Goal: Task Accomplishment & Management: Complete application form

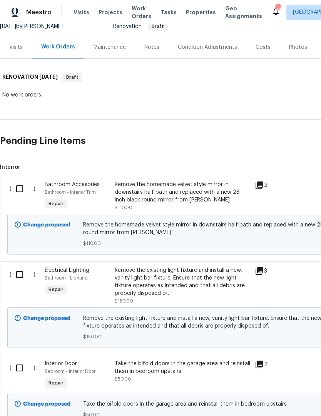
scroll to position [82, 0]
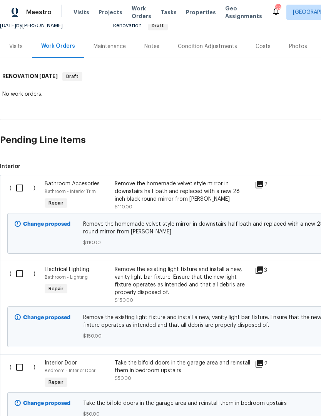
click at [18, 193] on input "checkbox" at bounding box center [23, 188] width 22 height 16
checkbox input "true"
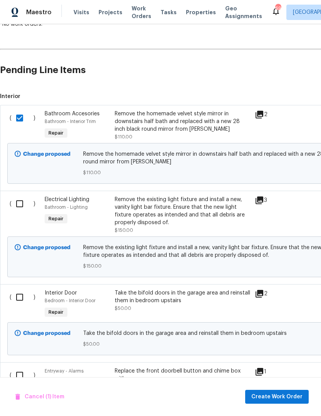
scroll to position [131, 5]
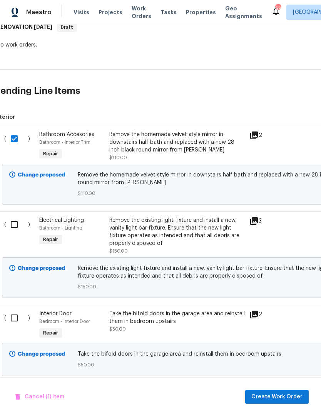
click at [20, 227] on input "checkbox" at bounding box center [17, 224] width 22 height 16
checkbox input "true"
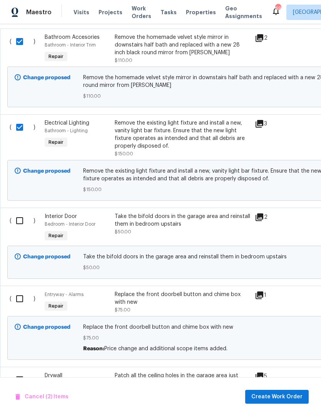
scroll to position [228, 0]
click at [22, 227] on input "checkbox" at bounding box center [23, 221] width 22 height 16
checkbox input "true"
click at [21, 301] on input "checkbox" at bounding box center [23, 299] width 22 height 16
checkbox input "true"
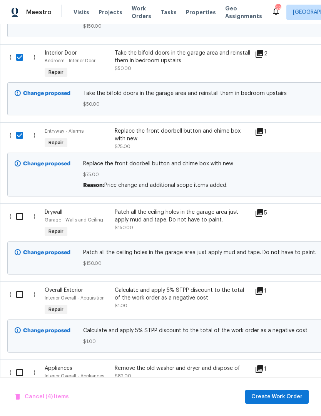
scroll to position [391, 0]
click at [23, 216] on input "checkbox" at bounding box center [23, 216] width 22 height 16
checkbox input "true"
click at [21, 302] on input "checkbox" at bounding box center [23, 294] width 22 height 16
checkbox input "true"
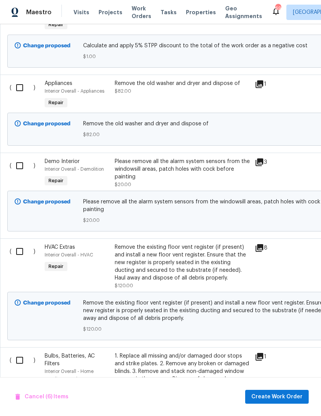
scroll to position [676, 0]
click at [19, 172] on input "checkbox" at bounding box center [23, 166] width 22 height 16
checkbox input "true"
click at [22, 91] on input "checkbox" at bounding box center [23, 88] width 22 height 16
checkbox input "true"
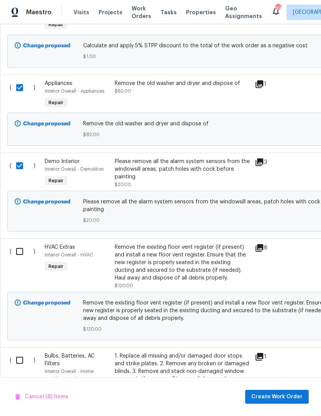
click at [23, 255] on input "checkbox" at bounding box center [23, 251] width 22 height 16
checkbox input "true"
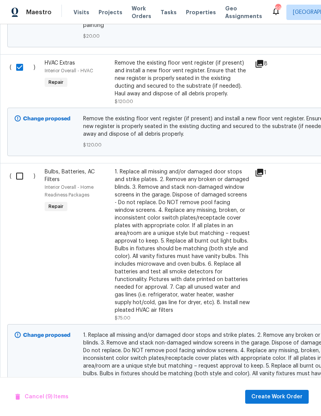
scroll to position [861, 0]
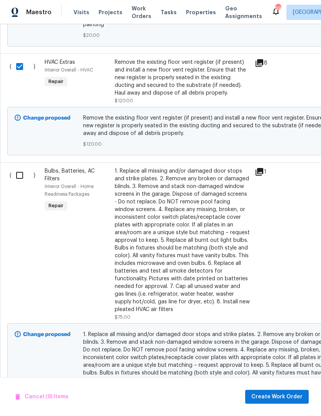
click at [22, 183] on input "checkbox" at bounding box center [23, 175] width 22 height 16
checkbox input "true"
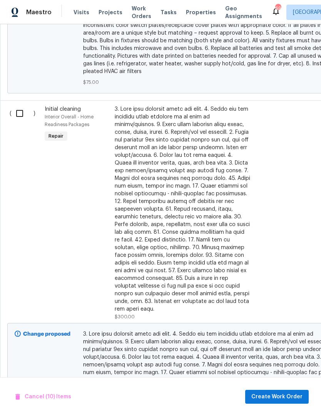
scroll to position [1171, 0]
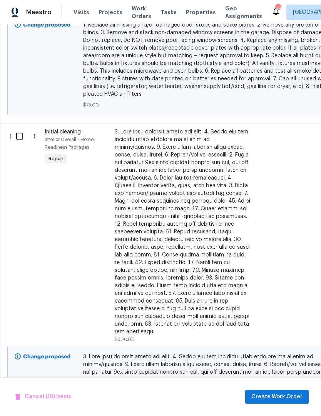
click at [25, 142] on input "checkbox" at bounding box center [23, 136] width 22 height 16
click at [28, 140] on input "checkbox" at bounding box center [23, 136] width 22 height 16
checkbox input "false"
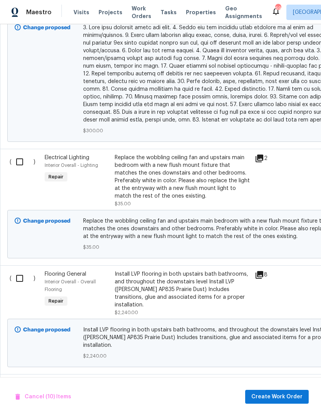
scroll to position [1501, 0]
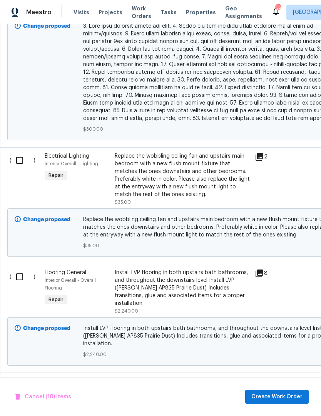
click at [29, 159] on input "checkbox" at bounding box center [23, 160] width 22 height 16
checkbox input "true"
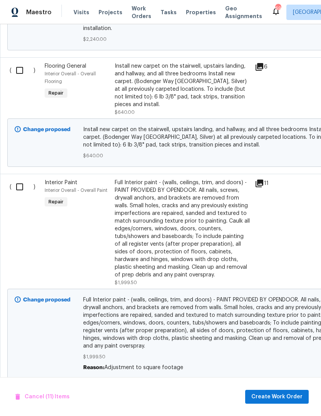
scroll to position [1818, 0]
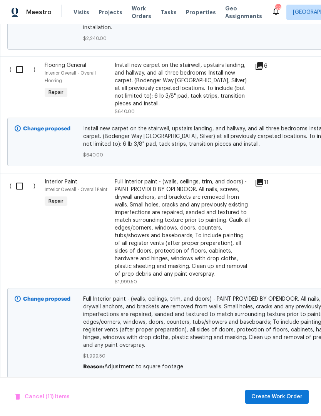
click at [23, 178] on input "checkbox" at bounding box center [23, 186] width 22 height 16
checkbox input "true"
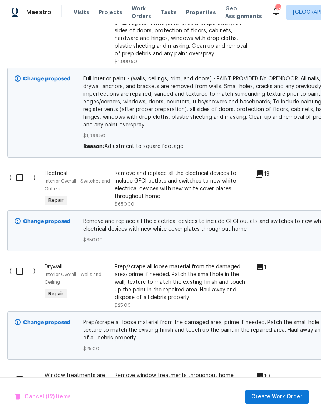
scroll to position [2038, 0]
click at [23, 170] on input "checkbox" at bounding box center [23, 178] width 22 height 16
checkbox input "true"
click at [25, 263] on input "checkbox" at bounding box center [23, 271] width 22 height 16
checkbox input "true"
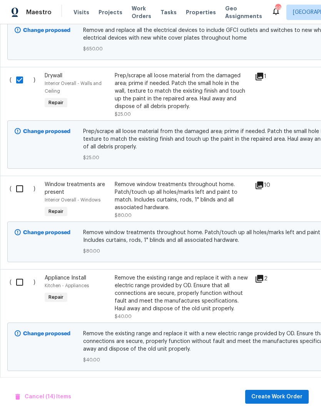
scroll to position [2227, 0]
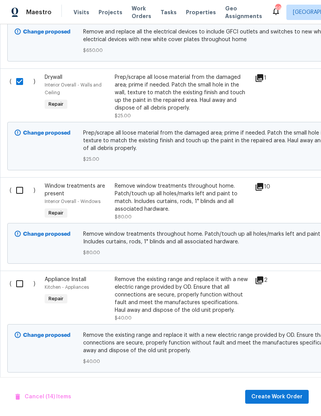
click at [24, 182] on input "checkbox" at bounding box center [23, 190] width 22 height 16
checkbox input "true"
click at [25, 276] on input "checkbox" at bounding box center [23, 284] width 22 height 16
checkbox input "true"
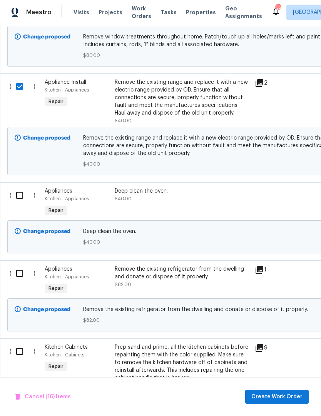
scroll to position [2425, 0]
click at [21, 265] on input "checkbox" at bounding box center [23, 273] width 22 height 16
checkbox input "true"
click at [27, 187] on input "checkbox" at bounding box center [23, 195] width 22 height 16
checkbox input "true"
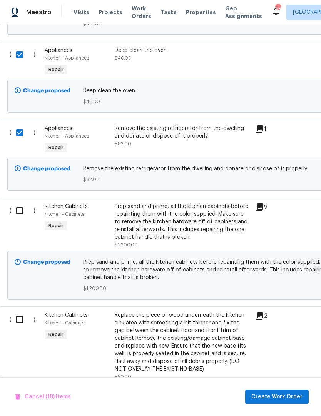
scroll to position [2566, 0]
click at [15, 202] on input "checkbox" at bounding box center [23, 210] width 22 height 16
checkbox input "true"
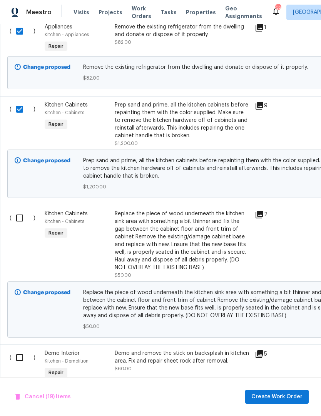
scroll to position [0, 0]
click at [18, 210] on input "checkbox" at bounding box center [23, 218] width 22 height 16
checkbox input "true"
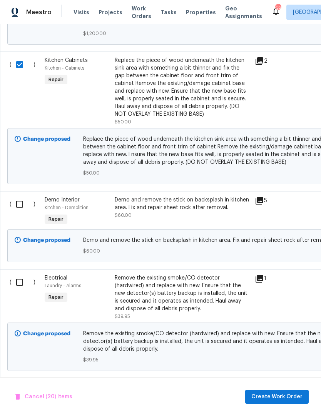
click at [18, 196] on input "checkbox" at bounding box center [23, 204] width 22 height 16
checkbox input "true"
click at [25, 274] on input "checkbox" at bounding box center [23, 282] width 22 height 16
checkbox input "true"
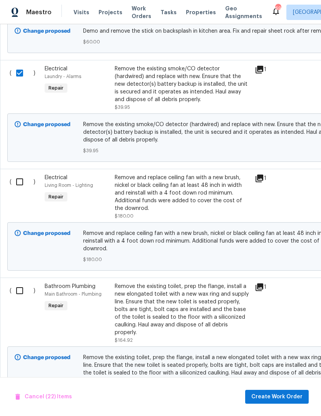
click at [28, 174] on input "checkbox" at bounding box center [23, 182] width 22 height 16
checkbox input "true"
click at [22, 283] on input "checkbox" at bounding box center [23, 291] width 22 height 16
checkbox input "true"
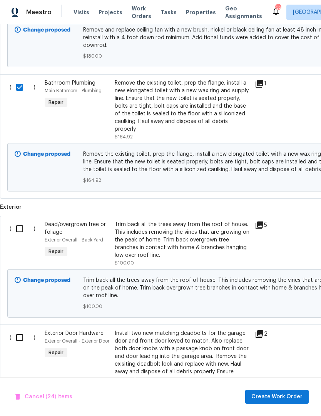
click at [21, 221] on input "checkbox" at bounding box center [23, 229] width 22 height 16
click at [25, 221] on input "checkbox" at bounding box center [23, 229] width 22 height 16
checkbox input "false"
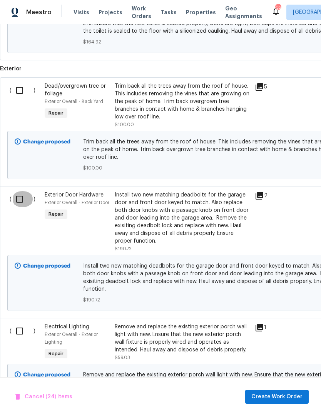
click at [22, 191] on input "checkbox" at bounding box center [23, 199] width 22 height 16
checkbox input "true"
click at [27, 323] on input "checkbox" at bounding box center [23, 331] width 22 height 16
checkbox input "true"
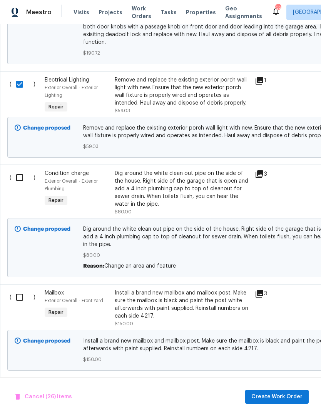
click at [20, 170] on input "checkbox" at bounding box center [23, 178] width 22 height 16
checkbox input "true"
click at [25, 289] on input "checkbox" at bounding box center [23, 297] width 22 height 16
checkbox input "true"
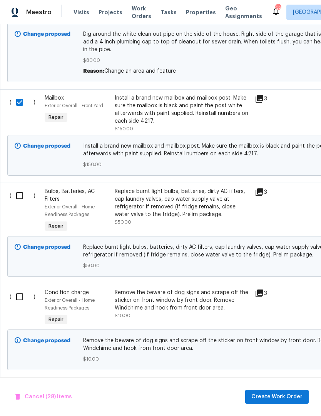
click at [27, 188] on input "checkbox" at bounding box center [23, 196] width 22 height 16
checkbox input "true"
click at [25, 289] on input "checkbox" at bounding box center [23, 297] width 22 height 16
checkbox input "true"
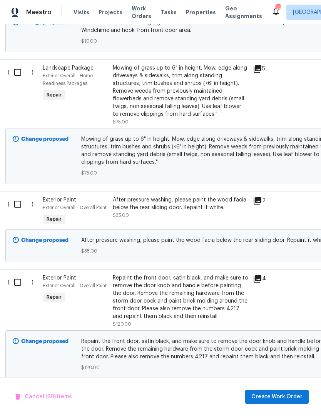
click at [33, 202] on div "( )" at bounding box center [22, 211] width 35 height 35
click at [24, 196] on input "checkbox" at bounding box center [21, 204] width 22 height 16
checkbox input "true"
click at [20, 274] on input "checkbox" at bounding box center [21, 282] width 22 height 16
checkbox input "true"
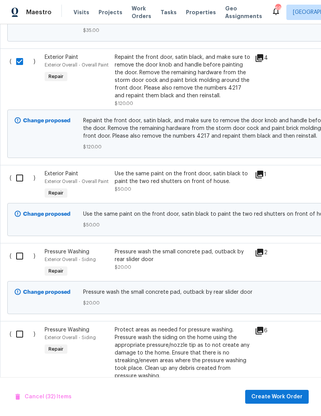
click at [23, 170] on input "checkbox" at bounding box center [23, 178] width 22 height 16
checkbox input "true"
click at [22, 248] on input "checkbox" at bounding box center [23, 256] width 22 height 16
checkbox input "true"
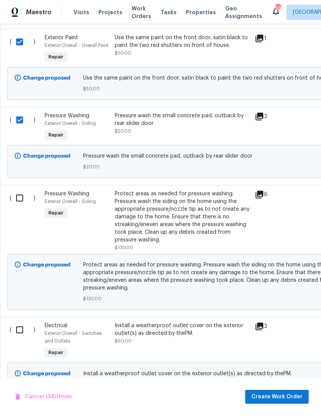
click at [20, 190] on input "checkbox" at bounding box center [23, 198] width 22 height 16
checkbox input "true"
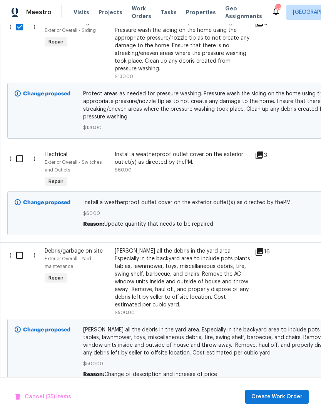
click at [18, 151] on input "checkbox" at bounding box center [23, 159] width 22 height 16
checkbox input "true"
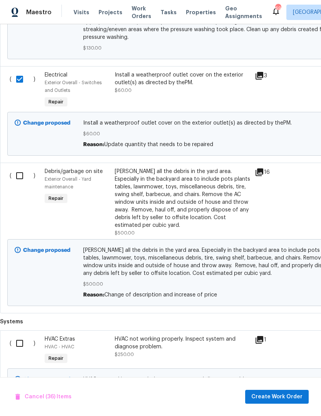
click at [14, 168] on input "checkbox" at bounding box center [23, 176] width 22 height 16
checkbox input "true"
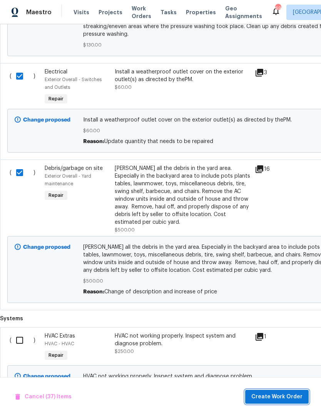
click at [288, 403] on button "Create Work Order" at bounding box center [276, 397] width 63 height 14
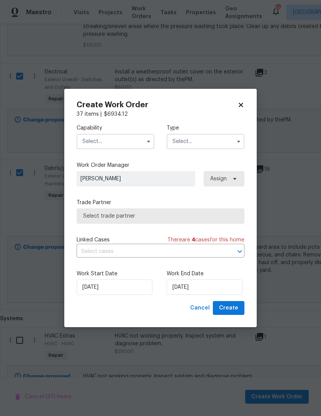
click at [129, 140] on input "text" at bounding box center [116, 141] width 78 height 15
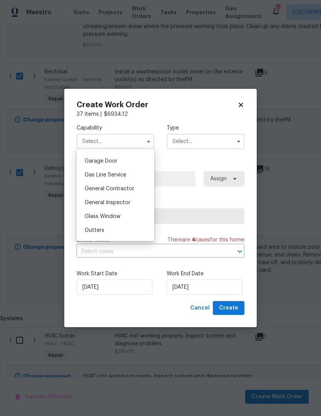
click at [127, 193] on div "General Contractor" at bounding box center [115, 189] width 74 height 14
type input "General Contractor"
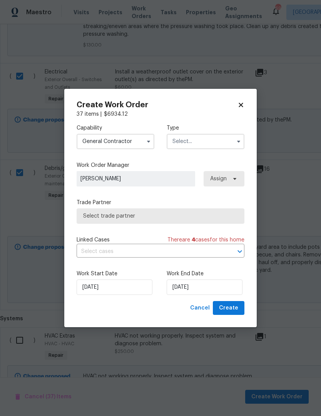
click at [210, 142] on input "text" at bounding box center [205, 141] width 78 height 15
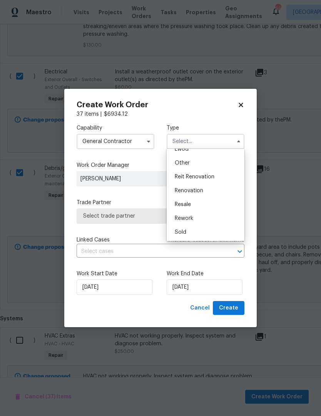
click at [200, 193] on div "Renovation" at bounding box center [205, 191] width 74 height 14
type input "Renovation"
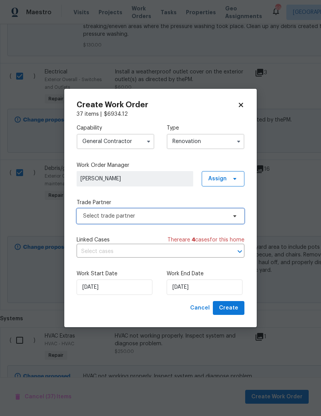
click at [207, 218] on span "Select trade partner" at bounding box center [154, 216] width 143 height 8
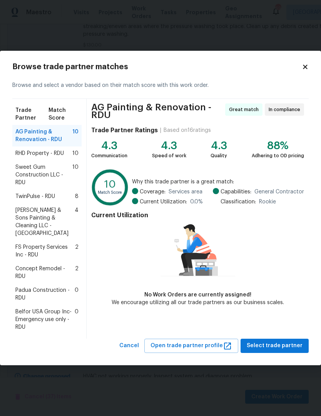
click at [50, 265] on span "Concept Remodel - RDU" at bounding box center [45, 272] width 60 height 15
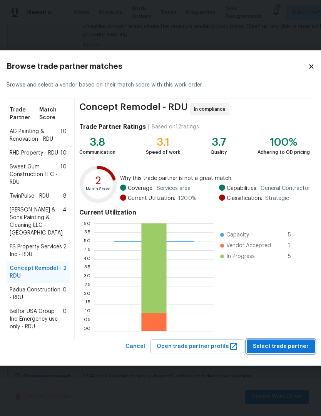
click at [278, 354] on button "Select trade partner" at bounding box center [280, 347] width 68 height 14
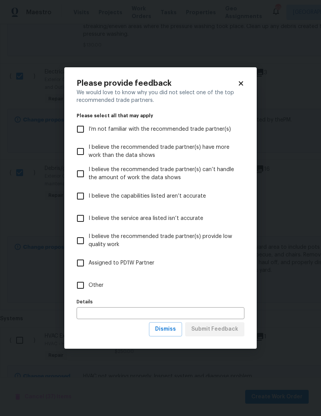
click at [122, 315] on input "text" at bounding box center [161, 313] width 168 height 12
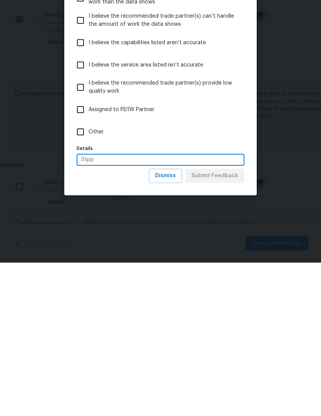
type input "Stpp"
click at [206, 274] on label "Other" at bounding box center [155, 285] width 166 height 22
click at [88, 277] on input "Other" at bounding box center [80, 285] width 16 height 16
checkbox input "true"
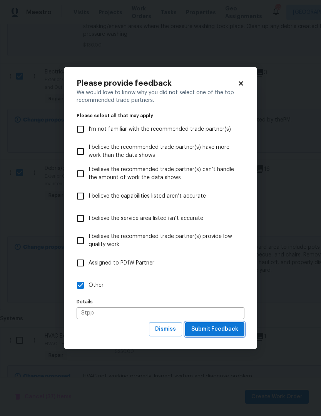
click at [220, 331] on span "Submit Feedback" at bounding box center [214, 330] width 47 height 10
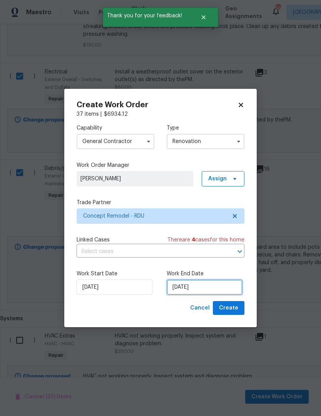
click at [203, 290] on input "[DATE]" at bounding box center [204, 287] width 76 height 15
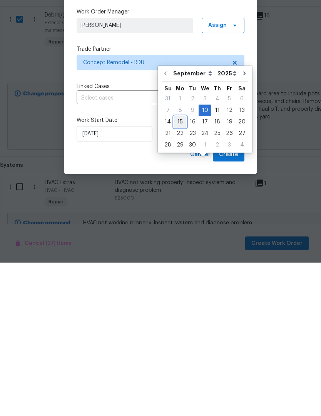
click at [178, 270] on div "15" at bounding box center [180, 275] width 12 height 11
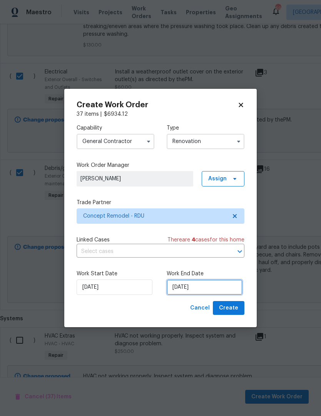
click at [207, 283] on input "[DATE]" at bounding box center [204, 287] width 76 height 15
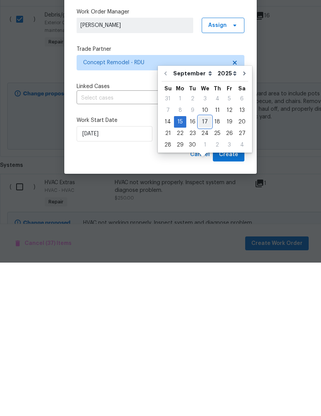
click at [202, 270] on div "17" at bounding box center [204, 275] width 13 height 11
type input "[DATE]"
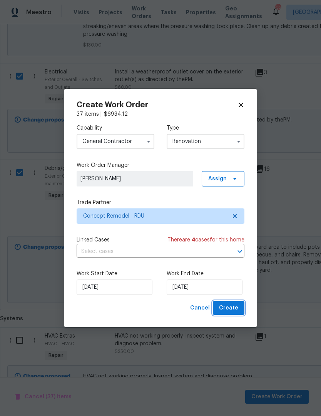
click at [228, 306] on span "Create" at bounding box center [228, 308] width 19 height 10
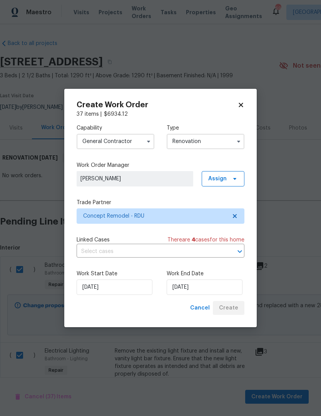
scroll to position [16, 0]
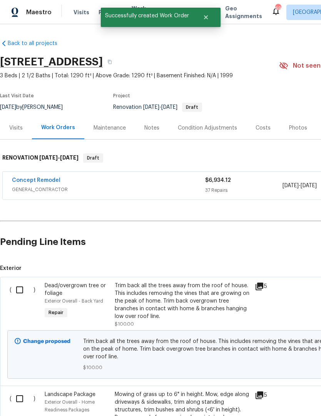
click at [23, 282] on input "checkbox" at bounding box center [23, 290] width 22 height 16
checkbox input "true"
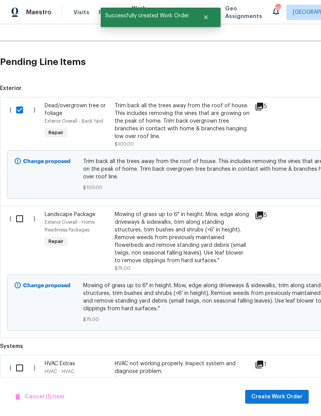
scroll to position [180, 0]
click at [16, 211] on input "checkbox" at bounding box center [23, 219] width 22 height 16
checkbox input "true"
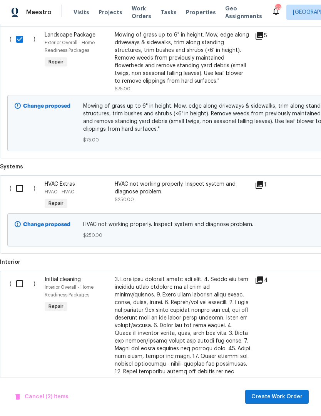
scroll to position [371, 0]
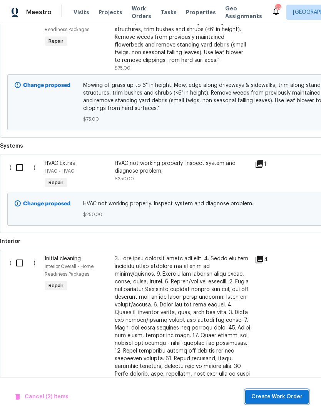
click at [265, 392] on button "Create Work Order" at bounding box center [276, 397] width 63 height 14
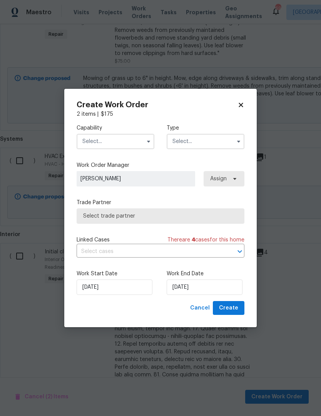
scroll to position [388, 0]
click at [123, 140] on input "text" at bounding box center [116, 141] width 78 height 15
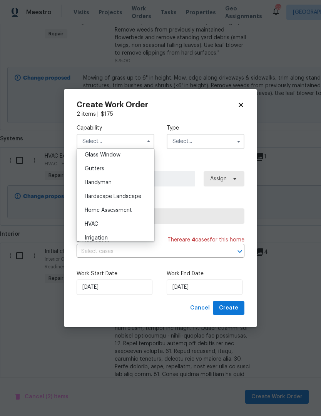
scroll to position [398, 0]
click at [127, 199] on div "Hardscape Landscape" at bounding box center [115, 196] width 74 height 14
type input "Hardscape Landscape"
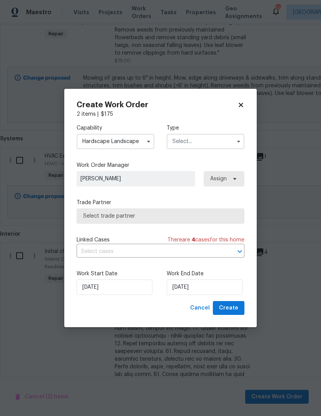
click at [194, 139] on input "text" at bounding box center [205, 141] width 78 height 15
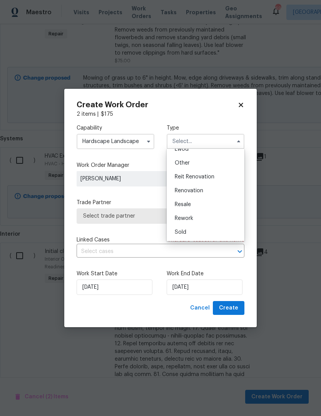
scroll to position [92, 0]
click at [200, 195] on div "Renovation" at bounding box center [205, 191] width 74 height 14
type input "Renovation"
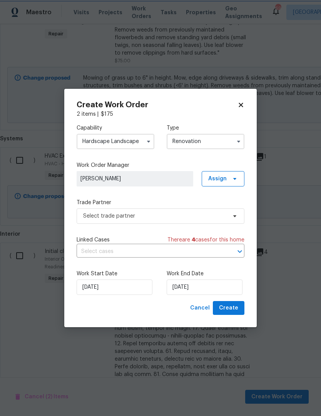
scroll to position [0, 0]
click at [161, 222] on span "Select trade partner" at bounding box center [161, 215] width 168 height 15
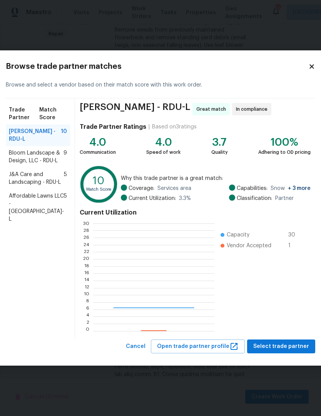
scroll to position [108, 121]
click at [34, 165] on span "Bloom Landscape & Design, LLC - RDU-L" at bounding box center [36, 156] width 55 height 15
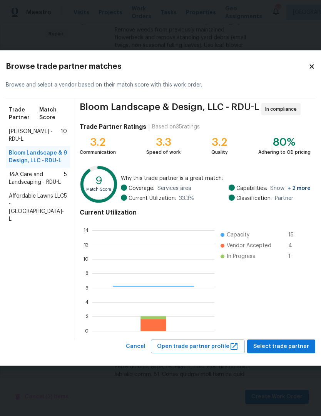
scroll to position [108, 122]
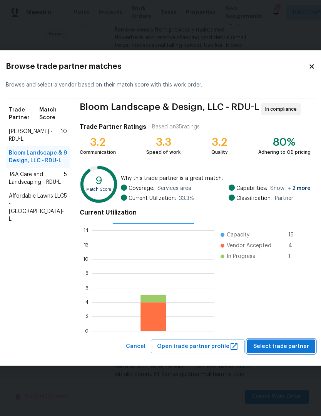
click at [273, 349] on span "Select trade partner" at bounding box center [281, 347] width 56 height 10
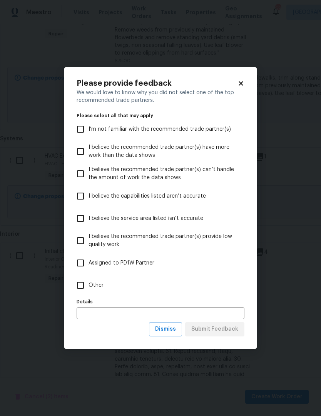
click at [78, 288] on input "Other" at bounding box center [80, 285] width 16 height 16
checkbox input "true"
click at [225, 334] on span "Submit Feedback" at bounding box center [214, 330] width 47 height 10
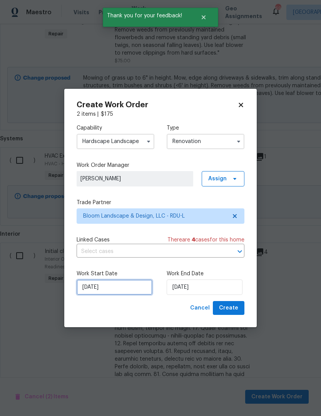
click at [116, 293] on input "[DATE]" at bounding box center [115, 287] width 76 height 15
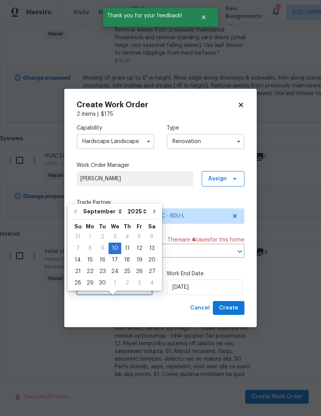
scroll to position [19, 0]
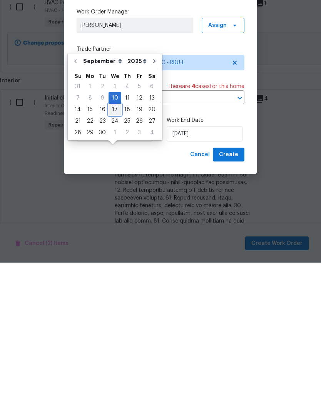
click at [112, 258] on div "17" at bounding box center [114, 263] width 13 height 11
type input "[DATE]"
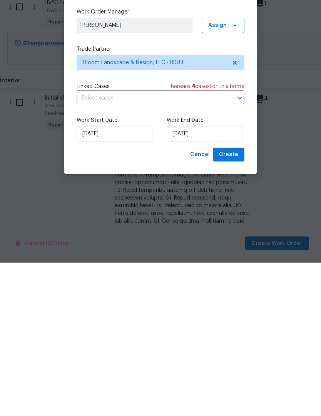
scroll to position [32, 0]
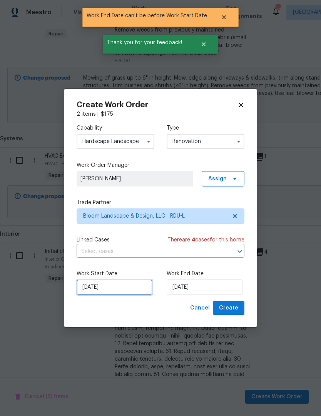
click at [100, 289] on input "[DATE]" at bounding box center [115, 287] width 76 height 15
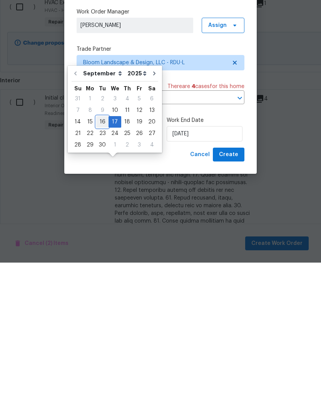
click at [101, 270] on div "16" at bounding box center [102, 275] width 12 height 11
type input "[DATE]"
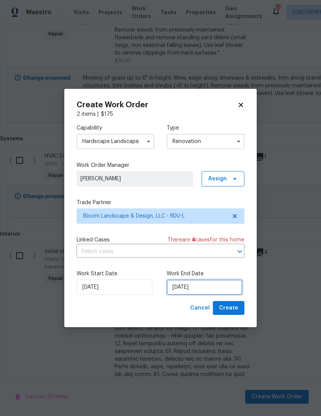
click at [215, 290] on input "[DATE]" at bounding box center [204, 287] width 76 height 15
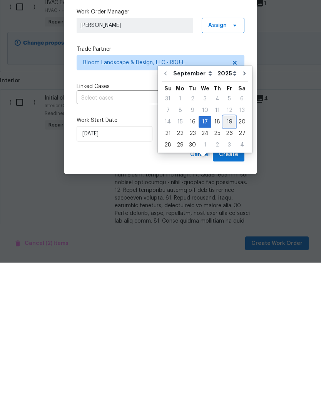
click at [231, 270] on div "14 15 16 17 18 19 20" at bounding box center [204, 276] width 87 height 12
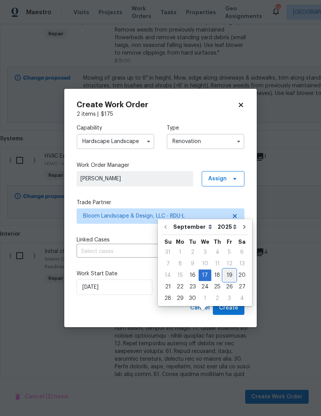
click at [229, 270] on div "19" at bounding box center [229, 275] width 12 height 11
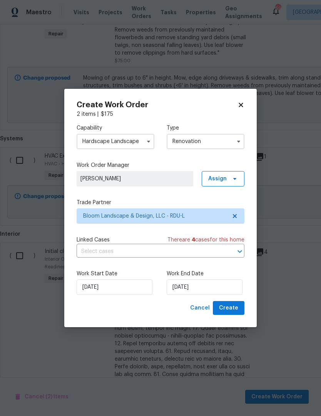
type input "[DATE]"
click at [235, 310] on span "Create" at bounding box center [228, 308] width 19 height 10
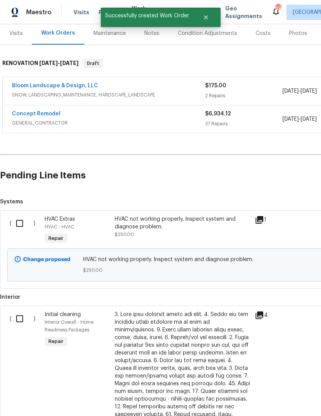
scroll to position [95, 0]
click at [23, 215] on input "checkbox" at bounding box center [23, 223] width 22 height 16
checkbox input "true"
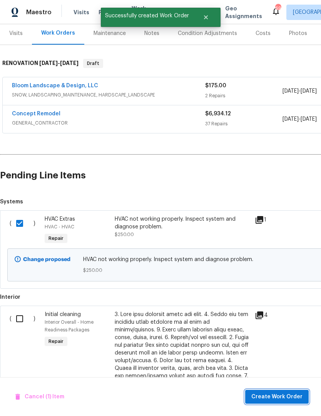
click at [281, 394] on span "Create Work Order" at bounding box center [276, 397] width 51 height 10
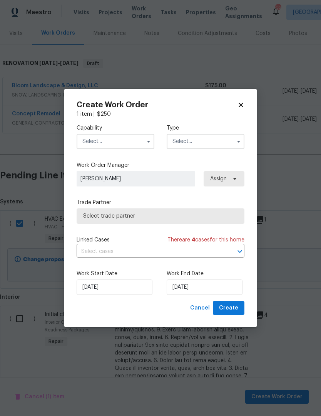
click at [111, 144] on input "text" at bounding box center [116, 141] width 78 height 15
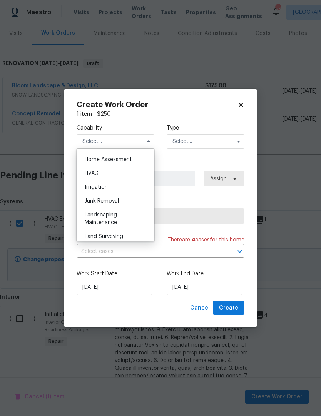
scroll to position [444, 0]
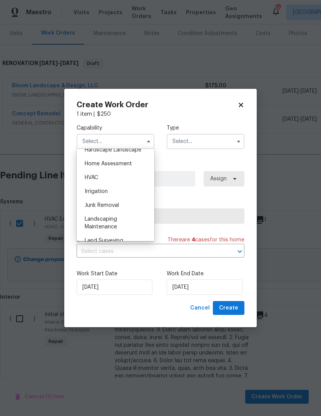
click at [113, 180] on div "HVAC" at bounding box center [115, 178] width 74 height 14
type input "HVAC"
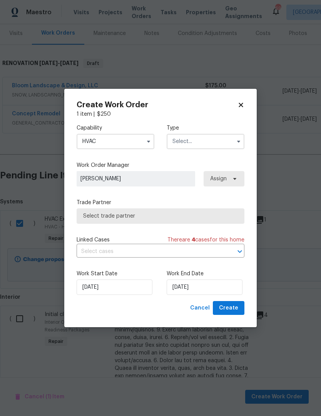
click at [202, 141] on input "text" at bounding box center [205, 141] width 78 height 15
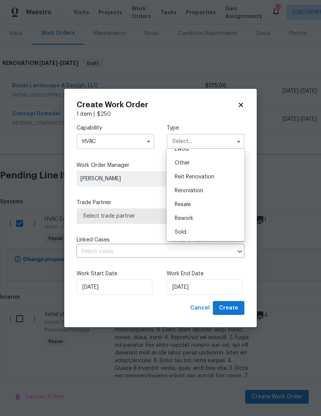
scroll to position [92, 0]
click at [201, 192] on span "Renovation" at bounding box center [189, 190] width 28 height 5
type input "Renovation"
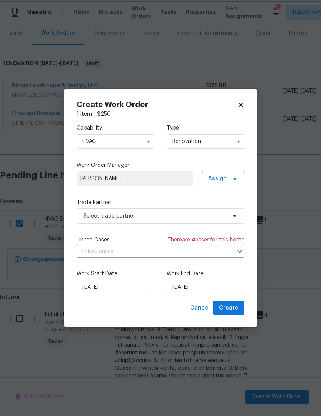
scroll to position [0, 0]
click at [183, 221] on span "Select trade partner" at bounding box center [161, 215] width 168 height 15
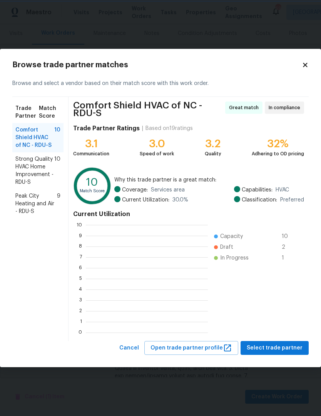
scroll to position [108, 122]
click at [50, 167] on span "Strong Quality HVAC Home Improvement - RDU-S" at bounding box center [34, 170] width 39 height 31
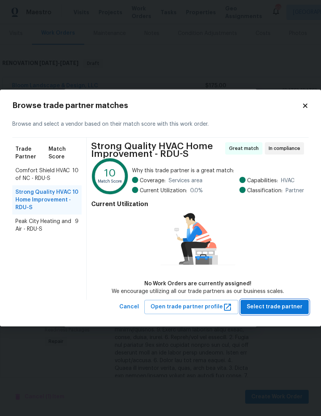
click at [285, 311] on span "Select trade partner" at bounding box center [274, 307] width 56 height 10
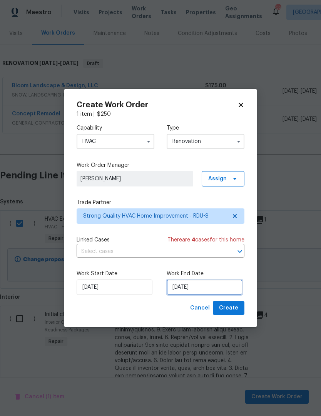
click at [209, 290] on input "[DATE]" at bounding box center [204, 287] width 76 height 15
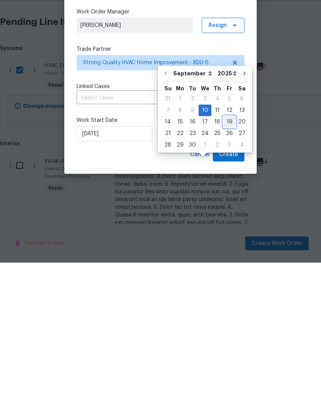
click at [226, 270] on div "19" at bounding box center [229, 275] width 12 height 11
type input "[DATE]"
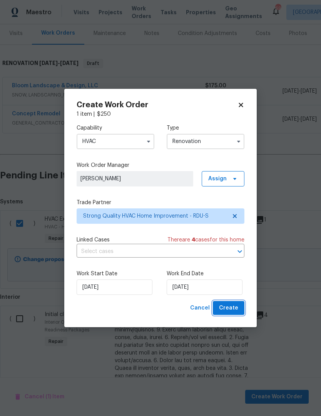
click at [234, 309] on span "Create" at bounding box center [228, 308] width 19 height 10
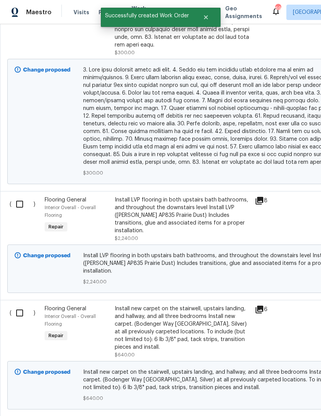
scroll to position [496, 0]
click at [20, 196] on input "checkbox" at bounding box center [23, 204] width 22 height 16
checkbox input "true"
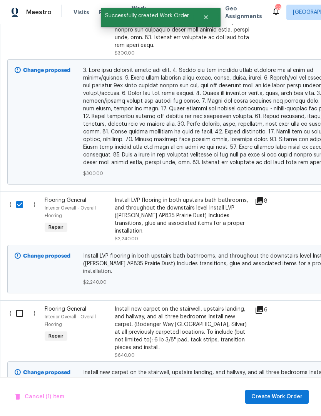
click at [26, 305] on input "checkbox" at bounding box center [23, 313] width 22 height 16
checkbox input "true"
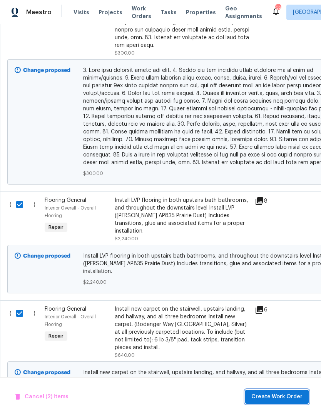
click at [268, 395] on span "Create Work Order" at bounding box center [276, 397] width 51 height 10
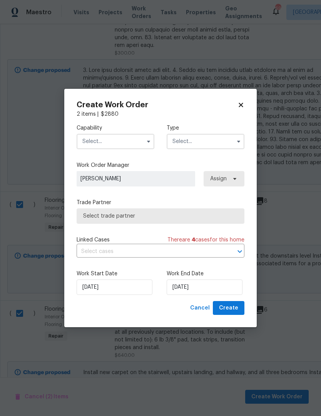
click at [138, 141] on input "text" at bounding box center [116, 141] width 78 height 15
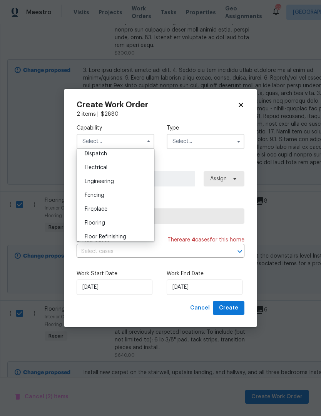
scroll to position [241, 0]
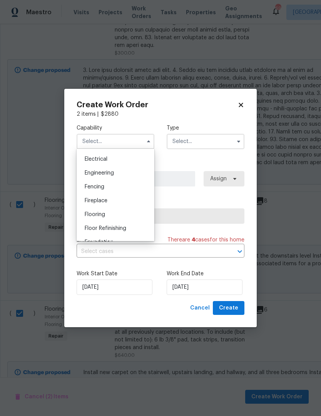
click at [108, 218] on div "Flooring" at bounding box center [115, 215] width 74 height 14
type input "Flooring"
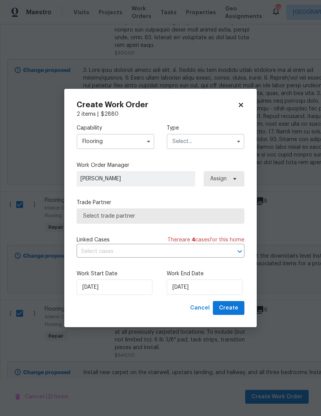
click at [195, 142] on input "text" at bounding box center [205, 141] width 78 height 15
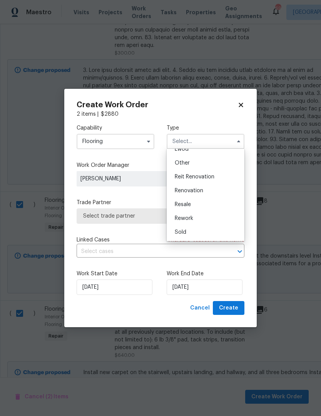
scroll to position [92, 0]
click at [204, 192] on div "Renovation" at bounding box center [205, 191] width 74 height 14
type input "Renovation"
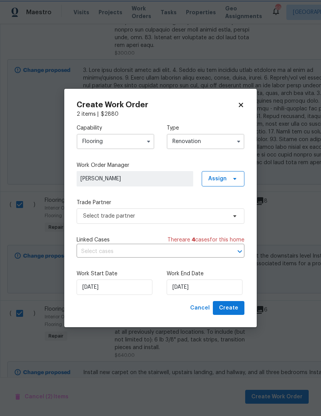
scroll to position [0, 0]
click at [199, 221] on span "Select trade partner" at bounding box center [161, 215] width 168 height 15
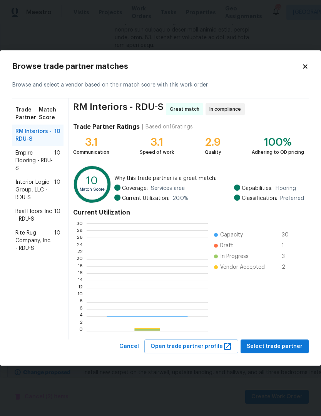
scroll to position [108, 121]
click at [27, 244] on span "Rite Rug Company, Inc. - RDU-S" at bounding box center [34, 240] width 39 height 23
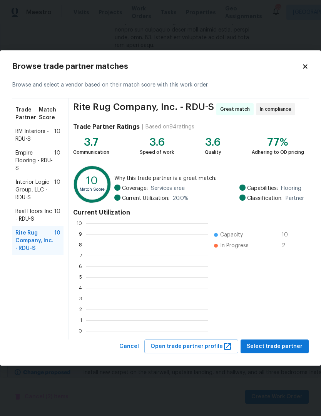
scroll to position [108, 122]
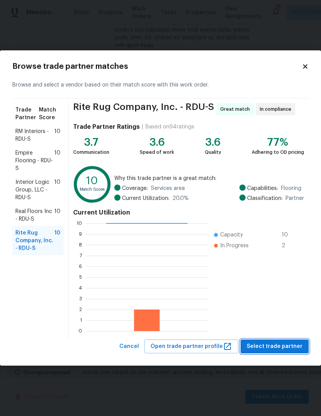
click at [278, 348] on span "Select trade partner" at bounding box center [274, 347] width 56 height 10
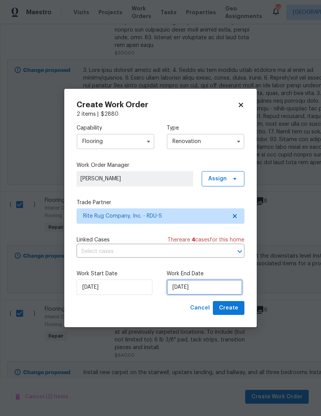
click at [198, 285] on input "[DATE]" at bounding box center [204, 287] width 76 height 15
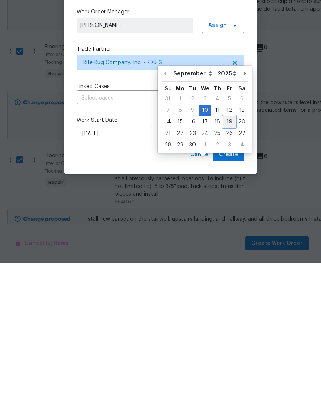
click at [228, 270] on div "19" at bounding box center [229, 275] width 12 height 11
type input "[DATE]"
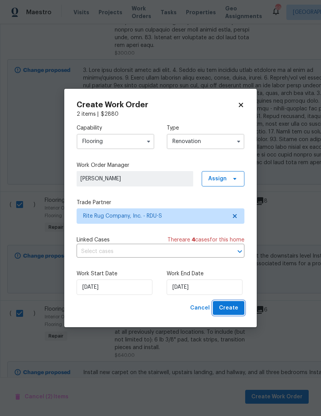
click at [235, 308] on span "Create" at bounding box center [228, 308] width 19 height 10
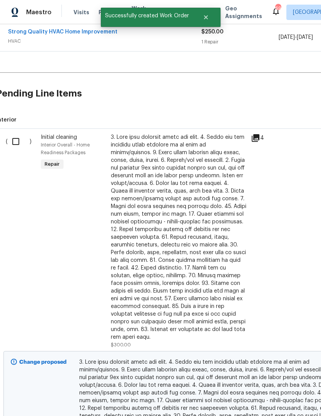
scroll to position [234, 4]
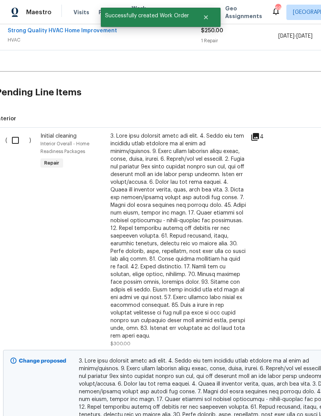
click at [18, 138] on input "checkbox" at bounding box center [18, 140] width 22 height 16
checkbox input "true"
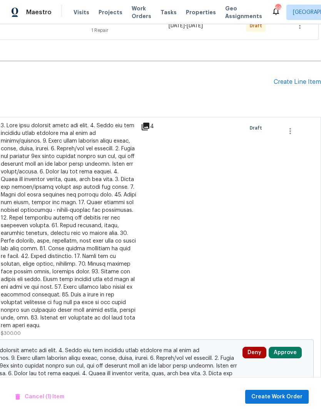
scroll to position [246, 114]
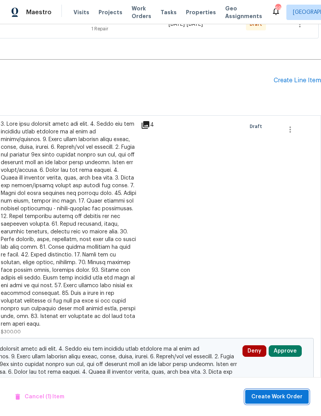
click at [281, 396] on span "Create Work Order" at bounding box center [276, 397] width 51 height 10
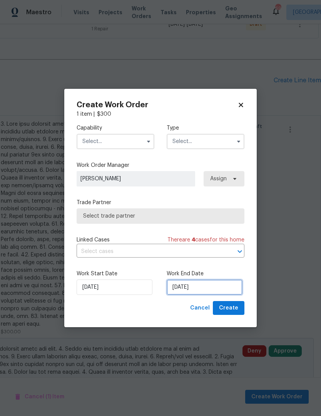
click at [205, 290] on input "[DATE]" at bounding box center [204, 287] width 76 height 15
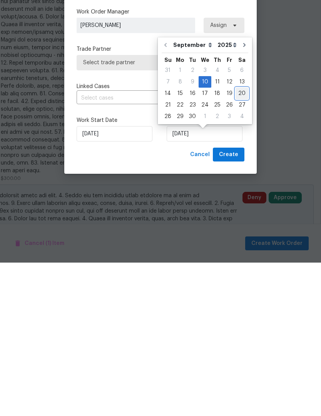
click at [239, 241] on div "20" at bounding box center [241, 246] width 13 height 11
type input "[DATE]"
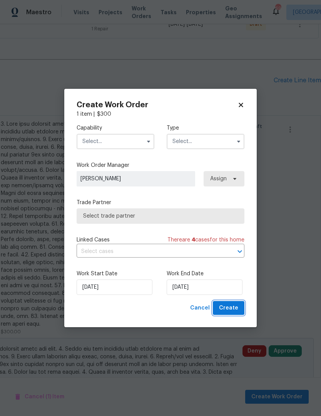
click at [227, 308] on span "Create" at bounding box center [228, 308] width 19 height 10
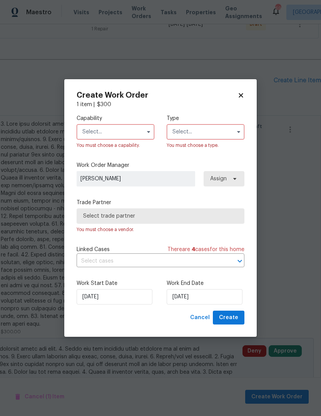
click at [131, 136] on input "text" at bounding box center [116, 131] width 78 height 15
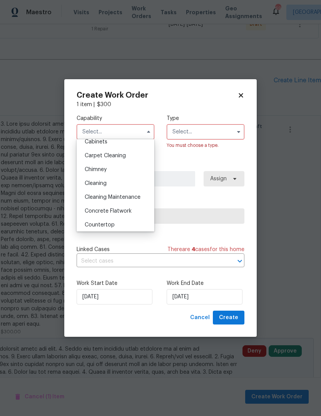
scroll to position [80, 0]
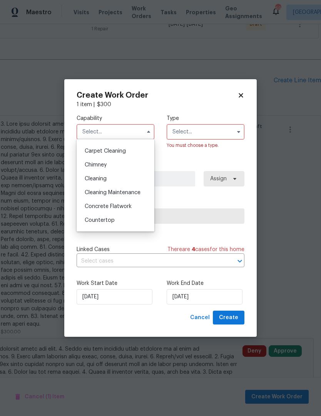
click at [123, 180] on div "Cleaning" at bounding box center [115, 179] width 74 height 14
type input "Cleaning"
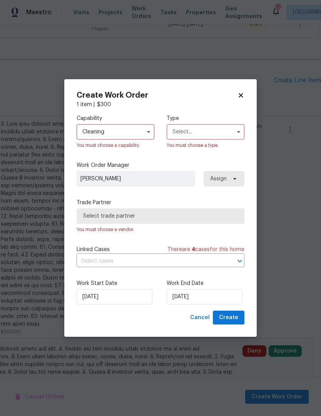
click at [206, 134] on input "text" at bounding box center [205, 131] width 78 height 15
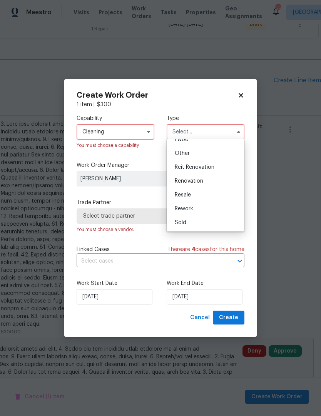
scroll to position [92, 0]
click at [197, 186] on div "Renovation" at bounding box center [205, 181] width 74 height 14
type input "Renovation"
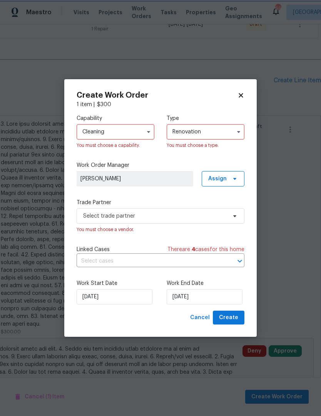
scroll to position [0, 0]
click at [208, 217] on span "Select trade partner" at bounding box center [154, 216] width 143 height 8
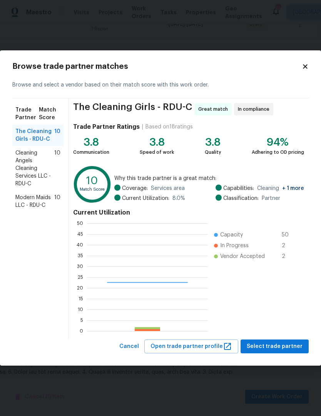
scroll to position [108, 121]
click at [42, 206] on span "Modern Maids LLC - RDU-C" at bounding box center [34, 201] width 39 height 15
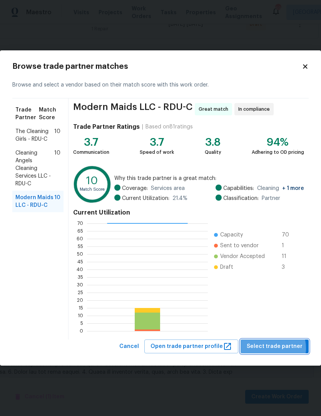
click at [269, 349] on span "Select trade partner" at bounding box center [274, 347] width 56 height 10
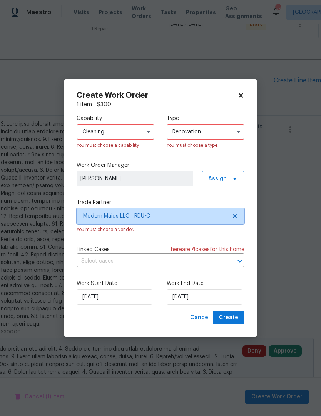
click at [217, 211] on span "Modern Maids LLC - RDU-C" at bounding box center [161, 215] width 168 height 15
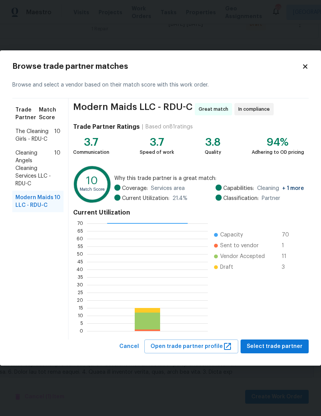
click at [33, 166] on span "Cleaning Angels Cleaning Services LLC - RDU-C" at bounding box center [34, 168] width 39 height 38
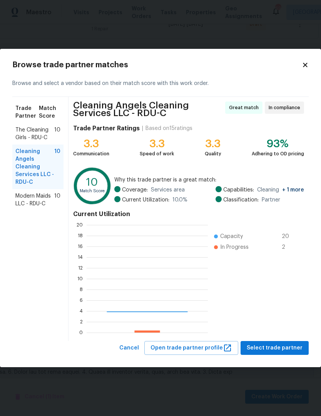
scroll to position [108, 121]
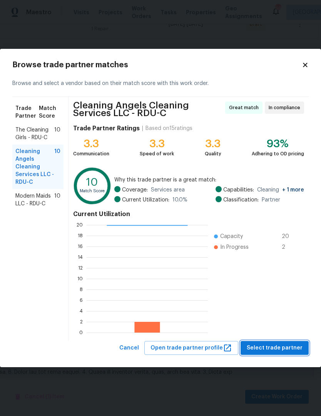
click at [269, 350] on span "Select trade partner" at bounding box center [274, 348] width 56 height 10
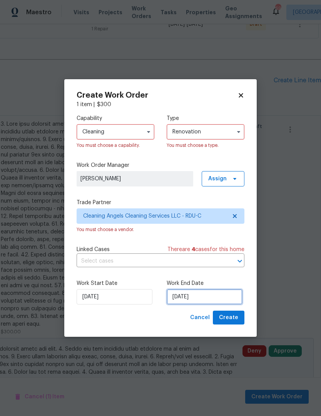
click at [189, 302] on input "[DATE]" at bounding box center [204, 296] width 76 height 15
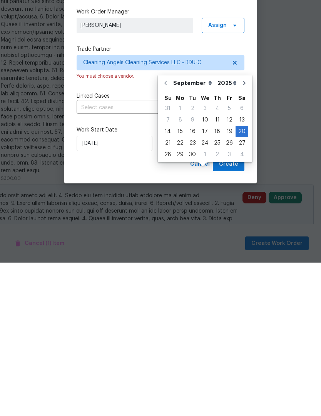
click at [150, 311] on div "Cancel Create" at bounding box center [161, 318] width 168 height 14
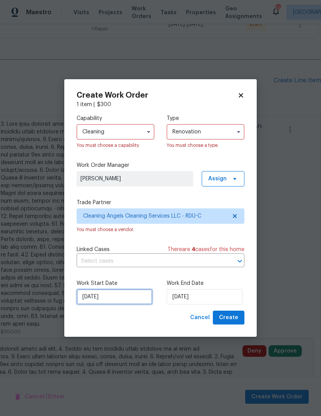
click at [100, 301] on input "[DATE]" at bounding box center [115, 296] width 76 height 15
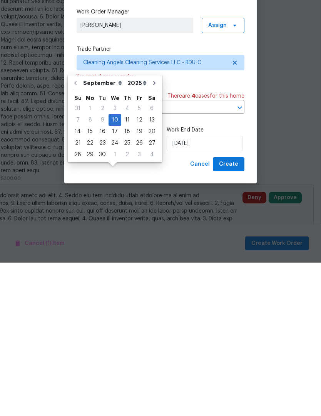
click at [153, 311] on div "Cancel Create" at bounding box center [161, 318] width 168 height 14
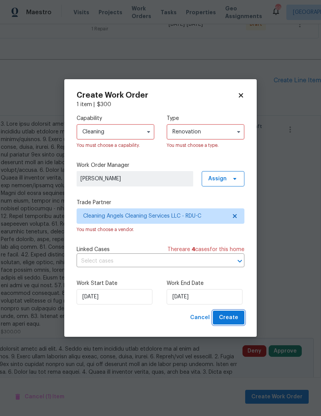
click at [235, 317] on span "Create" at bounding box center [228, 318] width 19 height 10
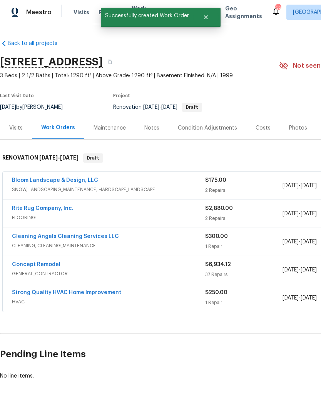
scroll to position [0, 0]
click at [57, 206] on link "Rite Rug Company, Inc." at bounding box center [43, 208] width 62 height 5
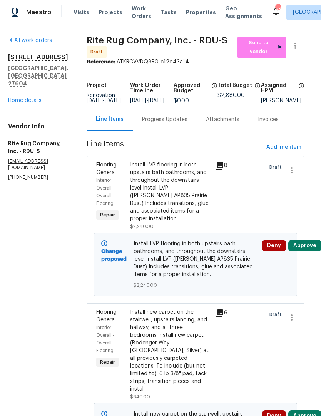
scroll to position [0, 4]
click at [20, 98] on link "Home details" at bounding box center [24, 100] width 33 height 5
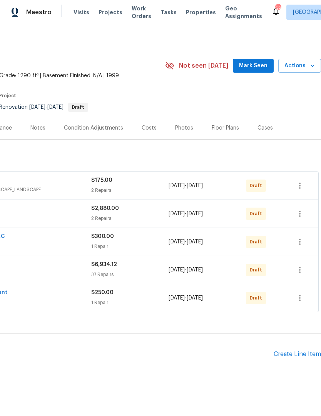
scroll to position [0, 114]
click at [301, 216] on icon "button" at bounding box center [299, 213] width 9 height 9
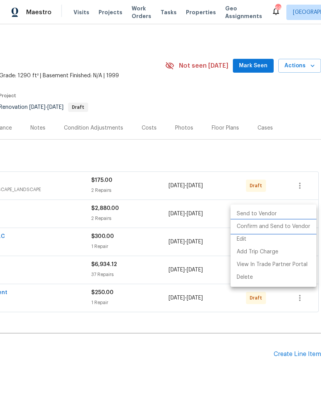
click at [288, 231] on li "Confirm and Send to Vendor" at bounding box center [273, 226] width 86 height 13
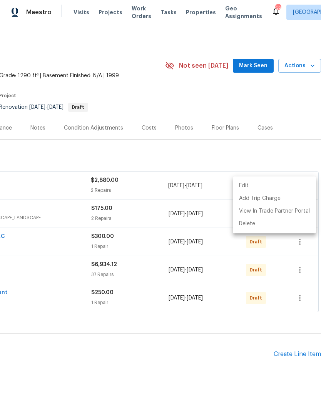
click at [206, 277] on div at bounding box center [160, 208] width 321 height 416
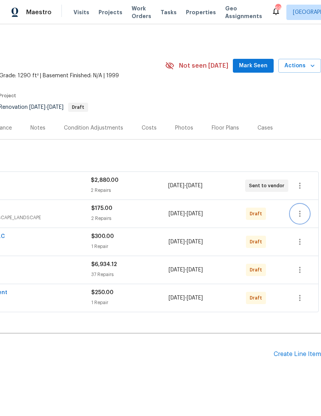
click at [302, 215] on icon "button" at bounding box center [299, 213] width 9 height 9
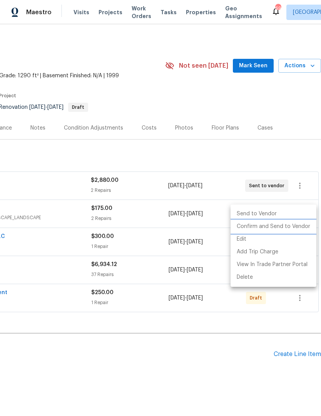
click at [278, 227] on li "Confirm and Send to Vendor" at bounding box center [273, 226] width 86 height 13
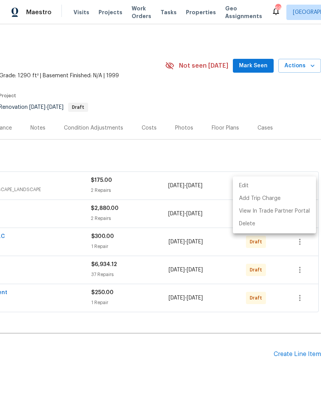
click at [292, 253] on div at bounding box center [160, 208] width 321 height 416
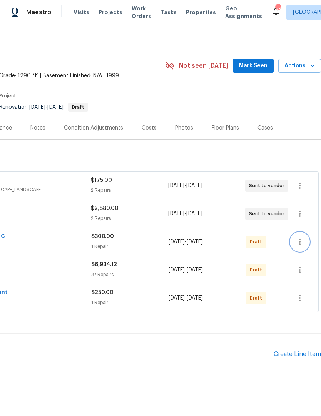
click at [303, 241] on icon "button" at bounding box center [299, 241] width 9 height 9
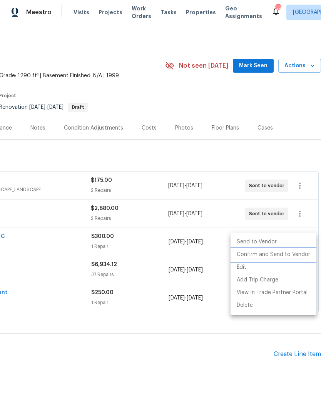
click at [277, 254] on li "Confirm and Send to Vendor" at bounding box center [273, 254] width 86 height 13
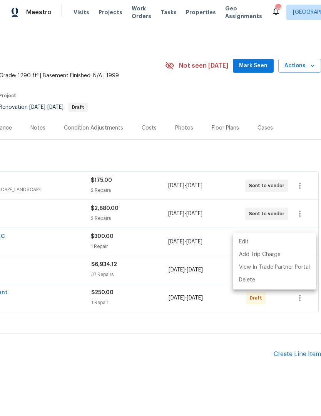
click at [202, 328] on div at bounding box center [160, 208] width 321 height 416
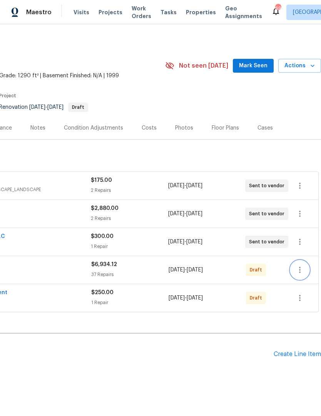
click at [303, 270] on icon "button" at bounding box center [299, 269] width 9 height 9
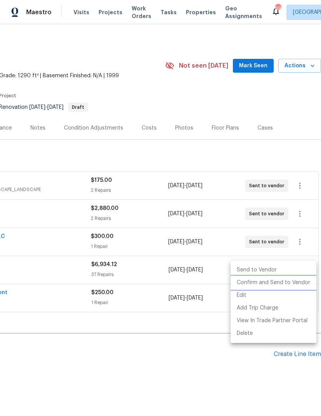
click at [276, 286] on li "Confirm and Send to Vendor" at bounding box center [273, 282] width 86 height 13
click at [249, 287] on li "Confirm and Send to Vendor" at bounding box center [273, 282] width 86 height 13
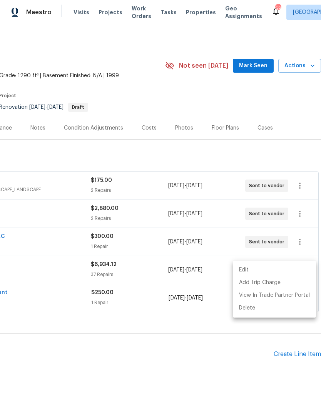
click at [207, 308] on div at bounding box center [160, 208] width 321 height 416
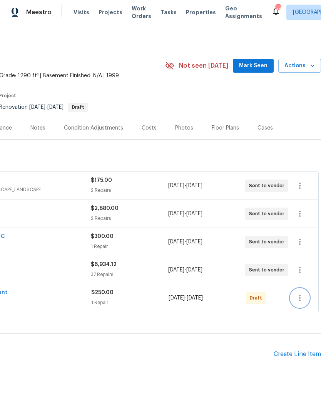
click at [300, 301] on icon "button" at bounding box center [300, 298] width 2 height 6
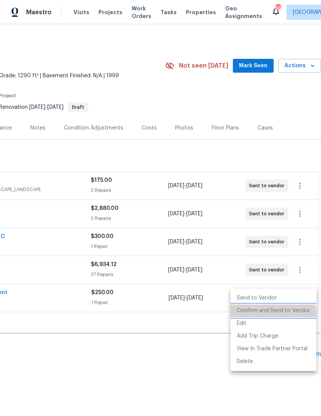
click at [271, 313] on li "Confirm and Send to Vendor" at bounding box center [273, 311] width 86 height 13
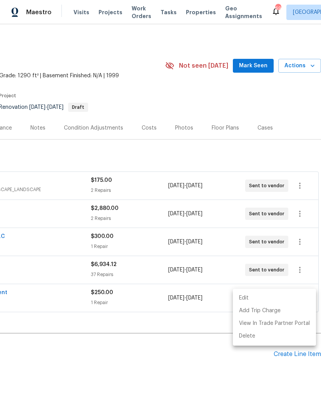
click at [191, 327] on div at bounding box center [160, 208] width 321 height 416
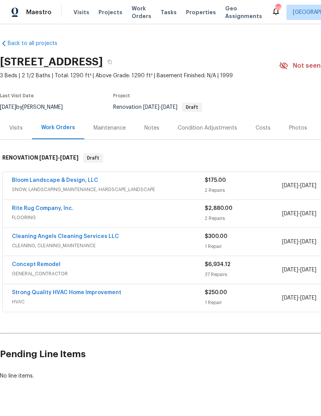
scroll to position [0, 0]
click at [76, 179] on link "Bloom Landscape & Design, LLC" at bounding box center [55, 180] width 86 height 5
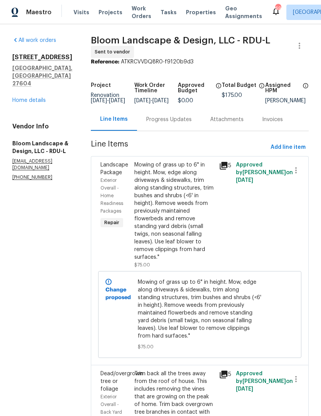
click at [186, 123] on div "Progress Updates" at bounding box center [168, 120] width 45 height 8
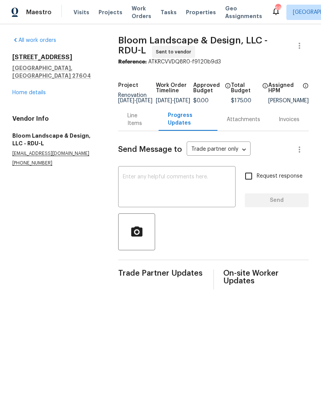
click at [147, 187] on textarea at bounding box center [177, 187] width 108 height 27
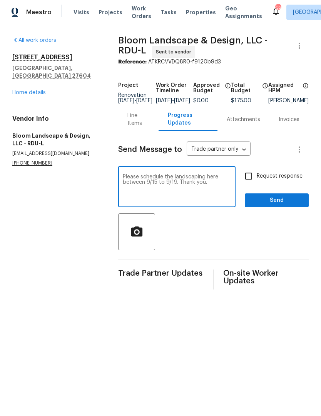
type textarea "Please schedule the landscaping here between 9/15 to 9/19. Thank you."
click at [255, 184] on input "Request response" at bounding box center [248, 176] width 16 height 16
checkbox input "true"
click at [269, 205] on span "Send" at bounding box center [277, 201] width 52 height 10
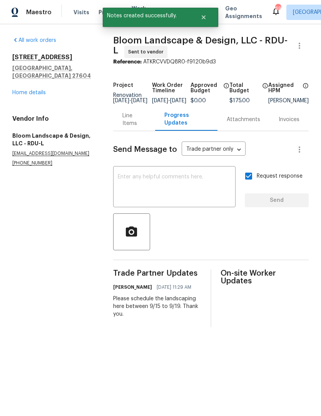
click at [31, 90] on link "Home details" at bounding box center [28, 92] width 33 height 5
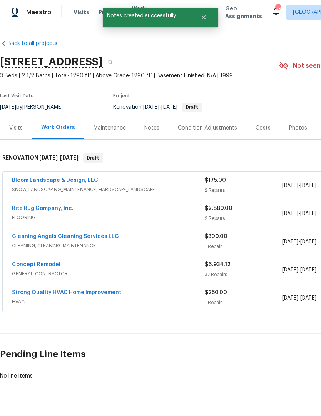
click at [62, 208] on link "Rite Rug Company, Inc." at bounding box center [43, 208] width 62 height 5
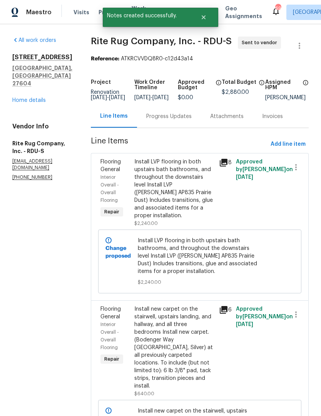
click at [191, 119] on div "Progress Updates" at bounding box center [168, 117] width 45 height 8
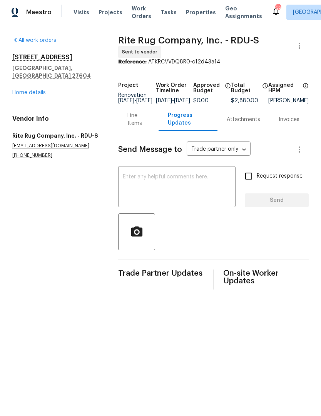
click at [158, 190] on textarea at bounding box center [177, 187] width 108 height 27
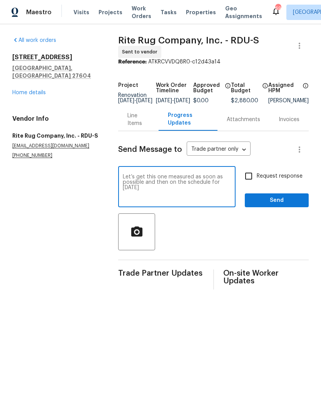
type textarea "Let’s get this one measured as soon as possible and then on the schedule for [D…"
click at [263, 203] on span "Send" at bounding box center [277, 201] width 52 height 10
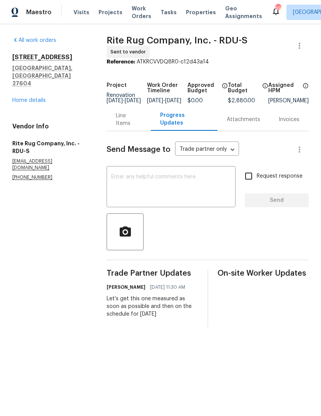
click at [36, 98] on link "Home details" at bounding box center [28, 100] width 33 height 5
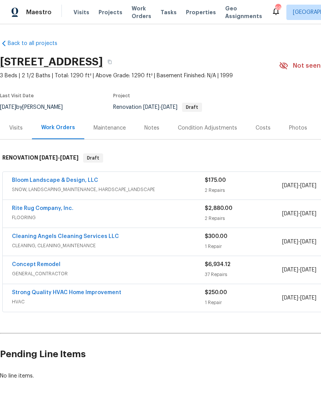
click at [52, 263] on link "Concept Remodel" at bounding box center [36, 264] width 48 height 5
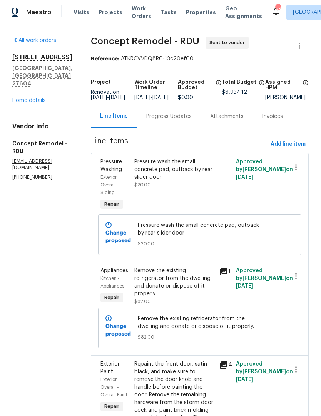
click at [155, 120] on div "Progress Updates" at bounding box center [168, 117] width 45 height 8
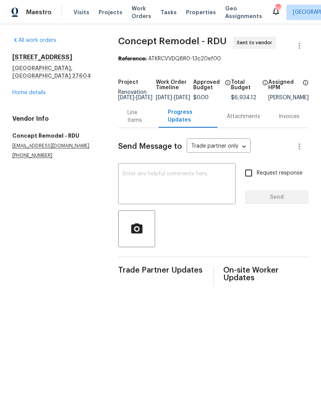
click at [146, 191] on textarea at bounding box center [177, 184] width 108 height 27
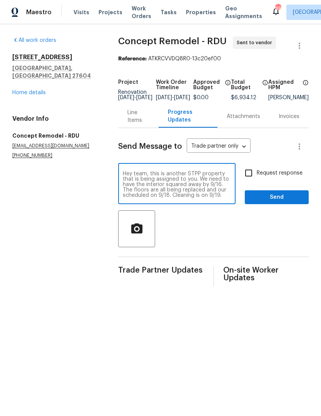
type textarea "Hey team, this is another STPP property that is being assigned to you. We need …"
click at [249, 181] on input "Request response" at bounding box center [248, 173] width 16 height 16
checkbox input "true"
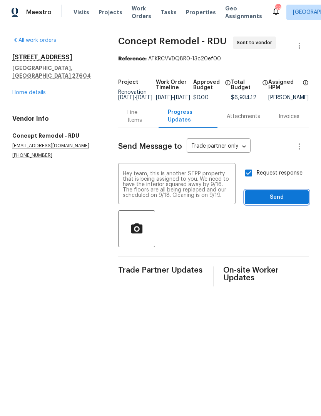
click at [264, 200] on span "Send" at bounding box center [277, 198] width 52 height 10
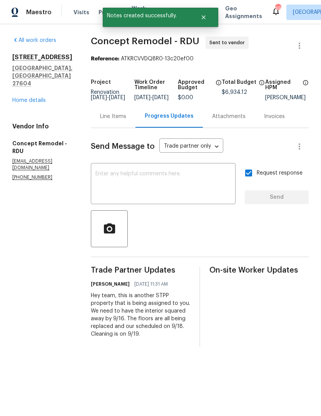
click at [213, 190] on textarea at bounding box center [162, 184] width 135 height 27
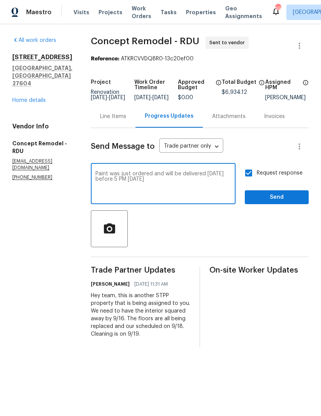
type textarea "Paint was just ordered and will be delivered [DATE] before 5 PM [DATE]"
click at [277, 202] on span "Send" at bounding box center [277, 198] width 52 height 10
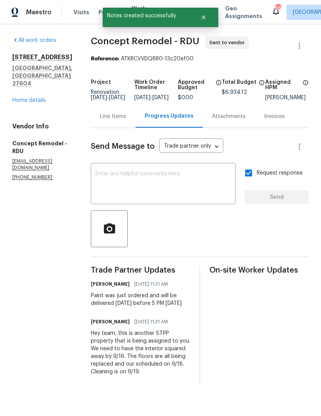
click at [45, 99] on link "Home details" at bounding box center [28, 100] width 33 height 5
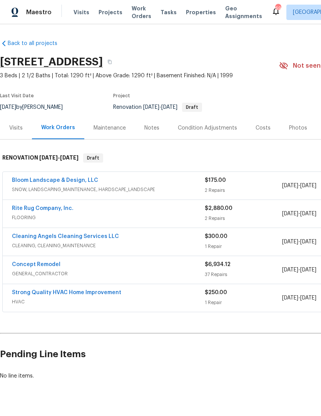
click at [103, 290] on link "Strong Quality HVAC Home Improvement" at bounding box center [66, 292] width 109 height 5
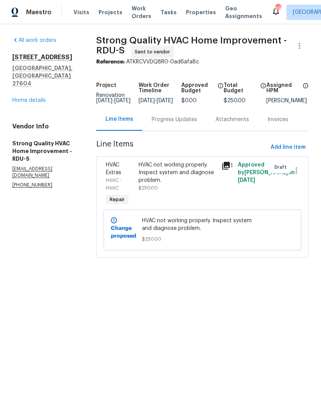
click at [183, 123] on div "Progress Updates" at bounding box center [173, 120] width 45 height 8
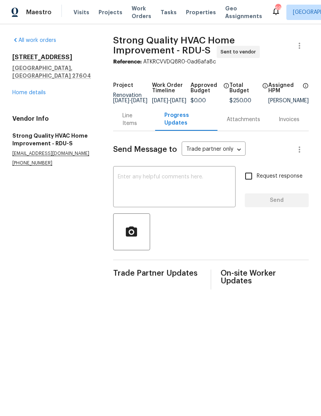
click at [163, 187] on textarea at bounding box center [174, 187] width 113 height 27
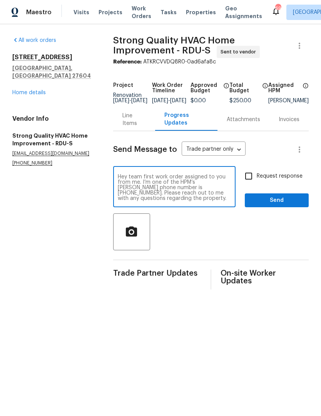
click at [164, 191] on textarea "Hey team first work order assigned to you from me. I’m one of the HPM‘s [PERSON…" at bounding box center [174, 187] width 113 height 27
click at [195, 201] on textarea "Hey team first work order assigned to you from me. I’m one of the HPM‘s [PERSON…" at bounding box center [174, 187] width 113 height 27
click at [188, 201] on textarea "Hey team first work order assigned to you from me. I’m one of the HPM‘s [PERSON…" at bounding box center [174, 187] width 113 height 27
type textarea "Hey team first work order assigned to you from me. I’m one of the HPM‘s [PERSON…"
click at [254, 182] on input "Request response" at bounding box center [248, 176] width 16 height 16
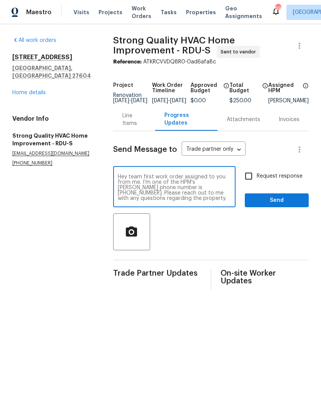
checkbox input "true"
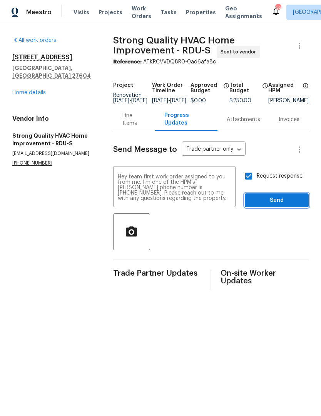
click at [275, 204] on span "Send" at bounding box center [277, 201] width 52 height 10
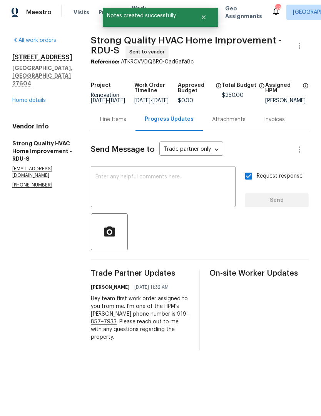
click at [200, 191] on textarea at bounding box center [162, 187] width 135 height 27
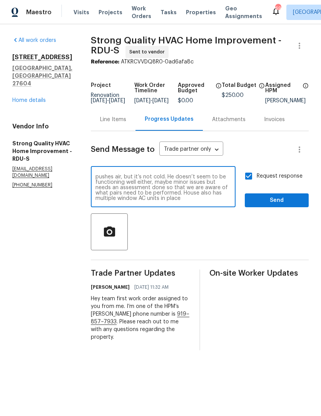
scroll to position [5, 0]
type textarea "Looks like the blower motor kicks on here and pushes air, but it’s not cold. He…"
click at [270, 203] on span "Send" at bounding box center [277, 201] width 52 height 10
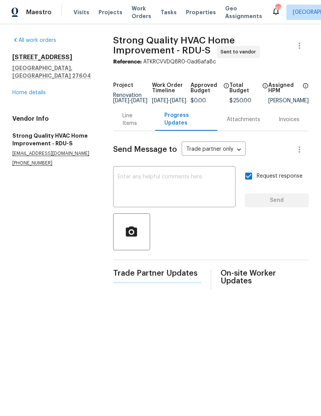
scroll to position [0, 0]
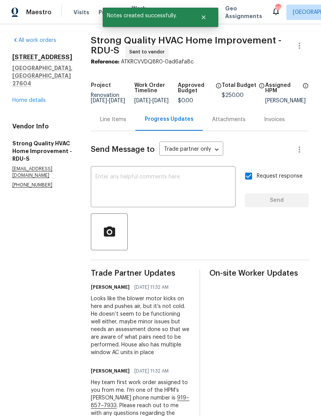
click at [30, 98] on link "Home details" at bounding box center [28, 100] width 33 height 5
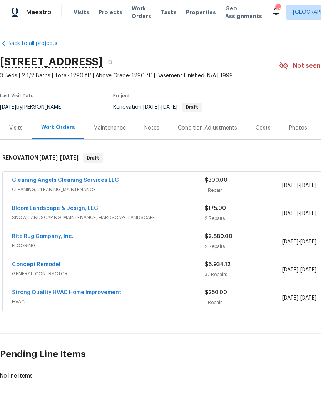
click at [102, 182] on link "Cleaning Angels Cleaning Services LLC" at bounding box center [65, 180] width 107 height 5
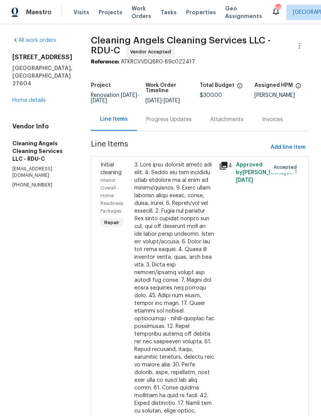
click at [169, 123] on div "Progress Updates" at bounding box center [168, 120] width 45 height 8
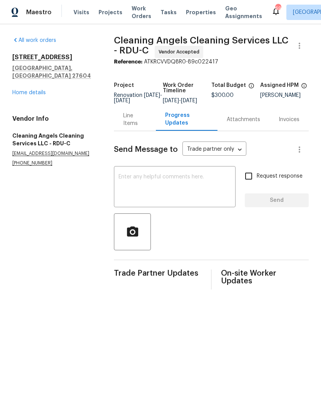
click at [162, 188] on textarea at bounding box center [174, 187] width 112 height 27
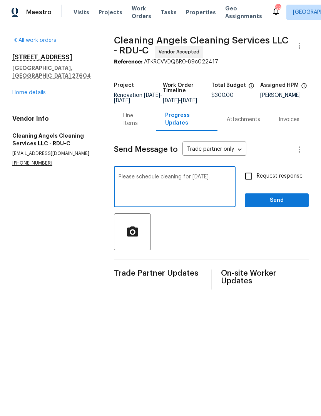
type textarea "Please schedule cleaning for [DATE]."
click at [255, 179] on input "Request response" at bounding box center [248, 176] width 16 height 16
checkbox input "true"
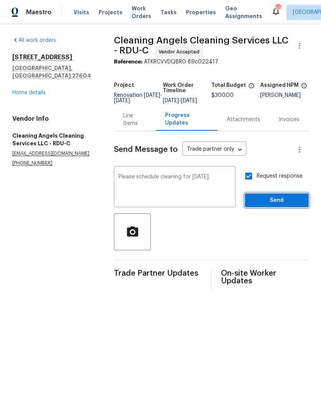
click at [269, 205] on span "Send" at bounding box center [277, 201] width 52 height 10
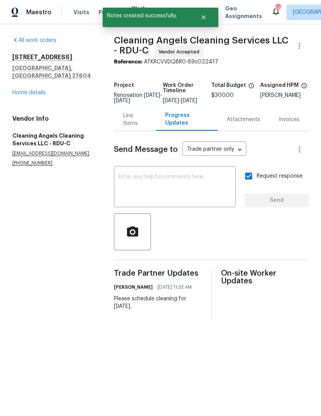
click at [35, 90] on link "Home details" at bounding box center [28, 92] width 33 height 5
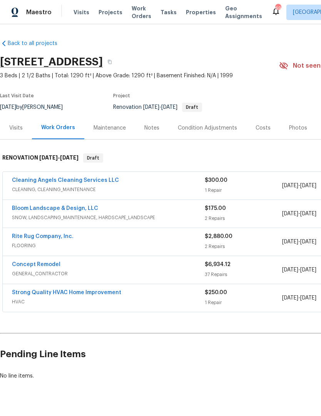
click at [152, 128] on div "Notes" at bounding box center [151, 128] width 15 height 8
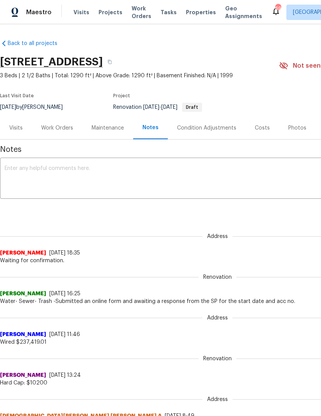
click at [132, 182] on textarea at bounding box center [217, 179] width 425 height 27
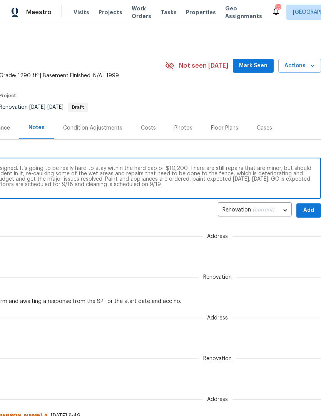
scroll to position [0, 114]
type textarea "D1W is complete and all work orders are assigned. It’s going to be really hard …"
click at [314, 206] on span "Add" at bounding box center [308, 211] width 12 height 10
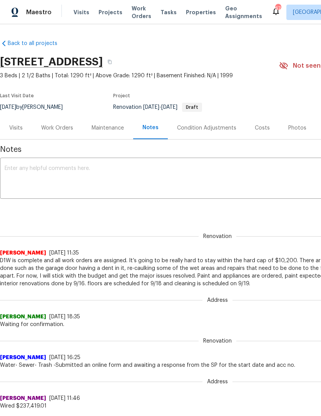
scroll to position [0, 0]
click at [35, 44] on link "Back to all projects" at bounding box center [37, 44] width 74 height 8
click at [60, 131] on div "Work Orders" at bounding box center [57, 128] width 32 height 8
